Goal: Check status

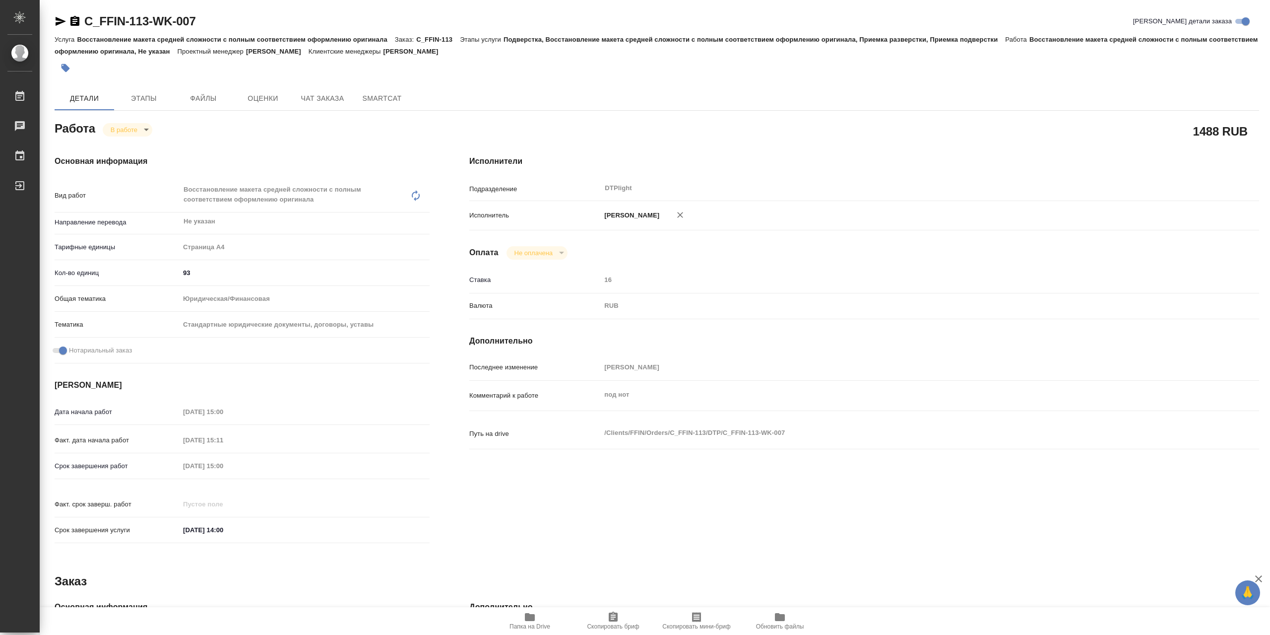
click at [536, 612] on icon "button" at bounding box center [530, 617] width 12 height 12
click at [147, 130] on body "🙏 .cls-1 fill:#fff; AWATERA Сархатов [PERSON_NAME] Работы 0 Чаты График Выйти C…" at bounding box center [635, 317] width 1270 height 635
click at [152, 147] on li "Выполнен" at bounding box center [136, 148] width 66 height 17
type textarea "x"
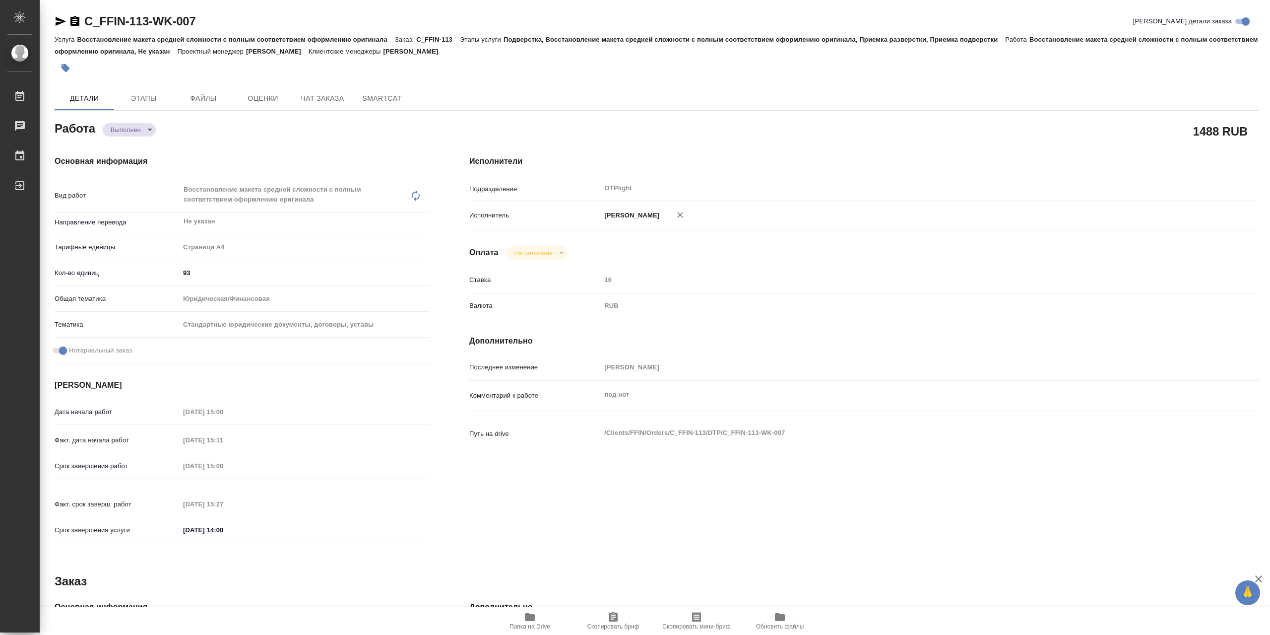
type textarea "x"
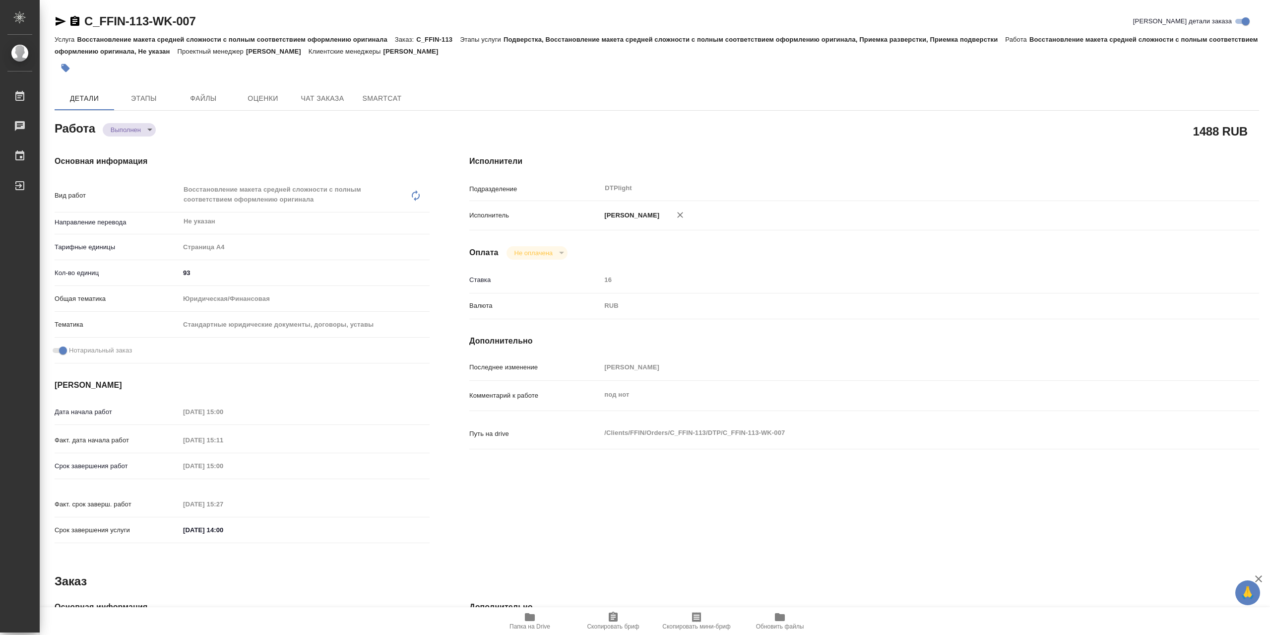
type textarea "x"
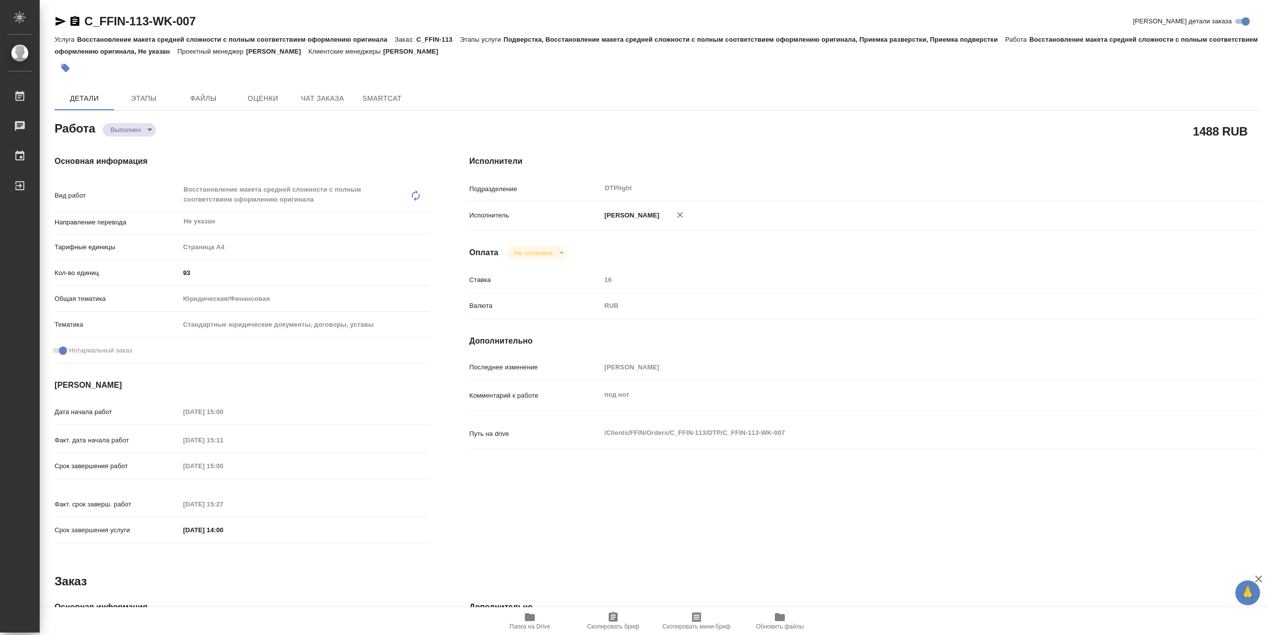
type textarea "x"
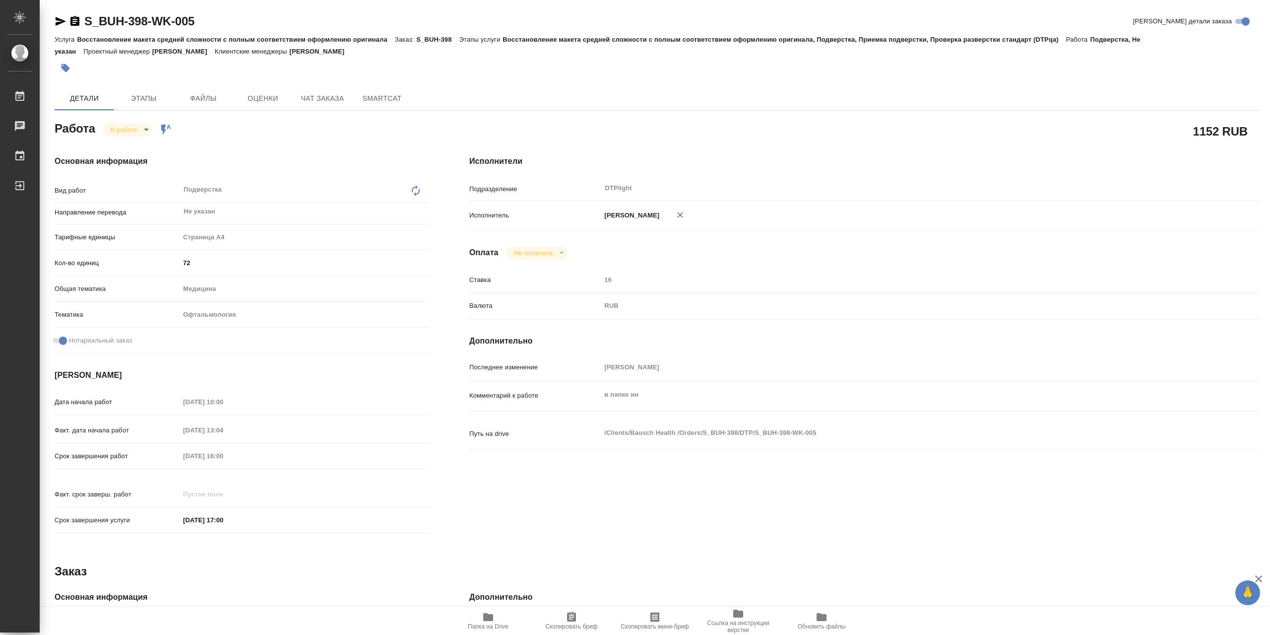
click at [493, 619] on icon "button" at bounding box center [488, 617] width 10 height 8
